Goal: Navigation & Orientation: Go to known website

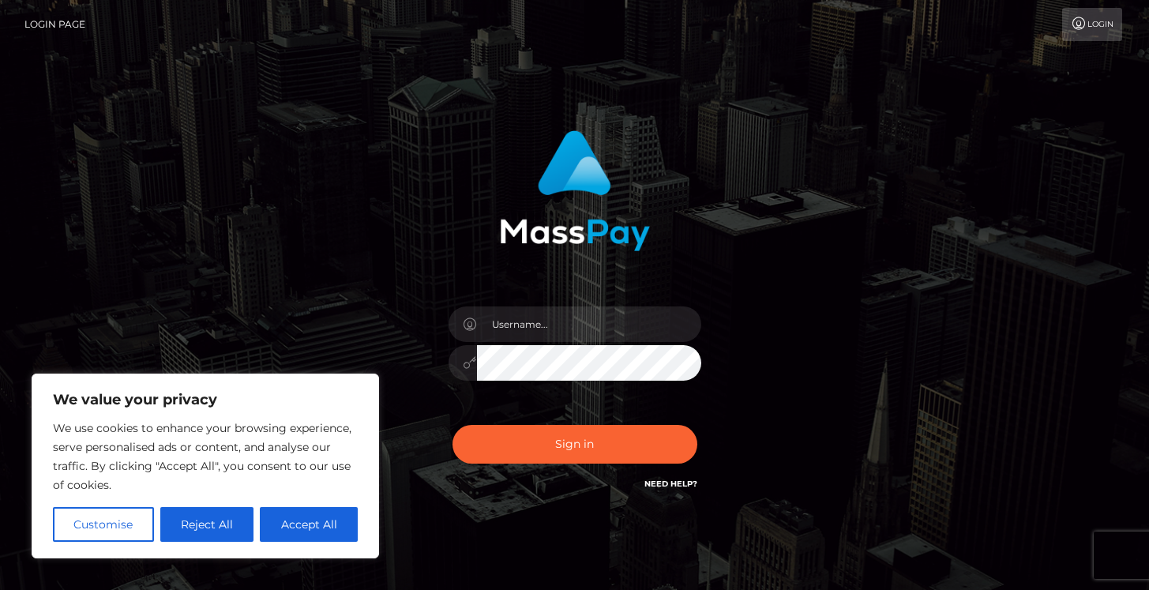
click at [68, 24] on link "Login Page" at bounding box center [54, 24] width 61 height 33
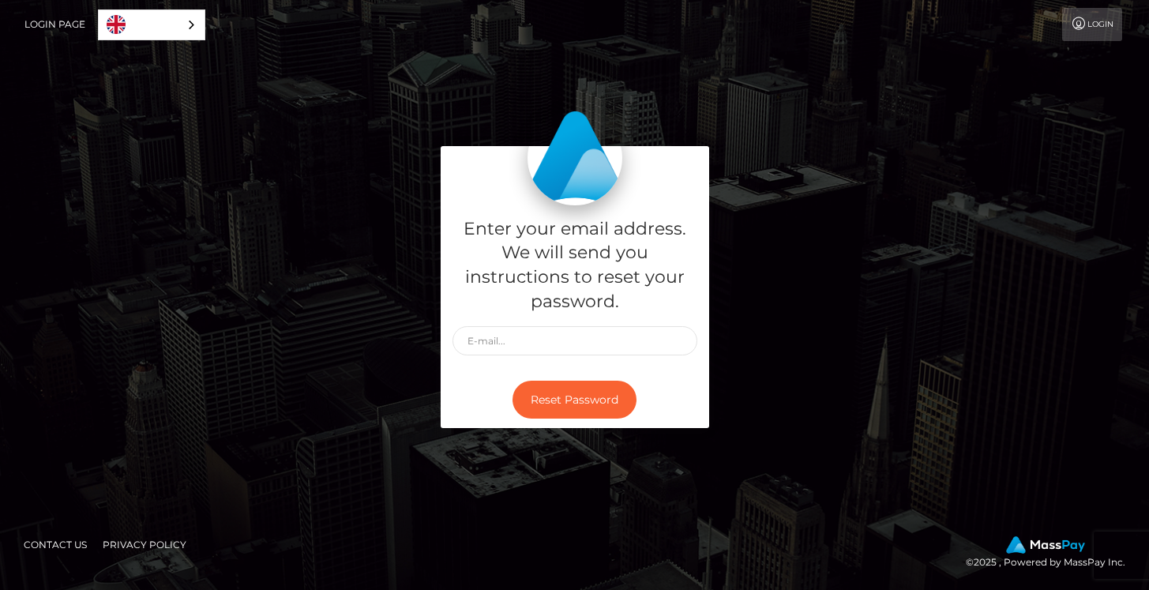
click at [1101, 19] on link "Login" at bounding box center [1092, 24] width 60 height 33
